Goal: Task Accomplishment & Management: Manage account settings

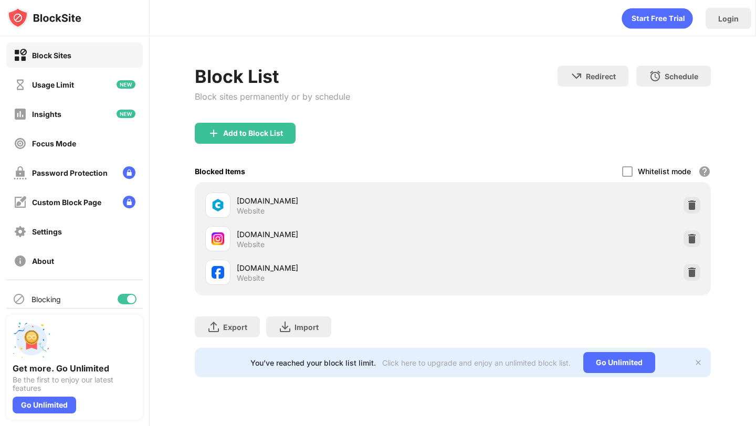
click at [702, 273] on div "[DOMAIN_NAME] Website" at bounding box center [452, 273] width 503 height 34
click at [693, 273] on img at bounding box center [692, 272] width 10 height 10
